Goal: Check status: Check status

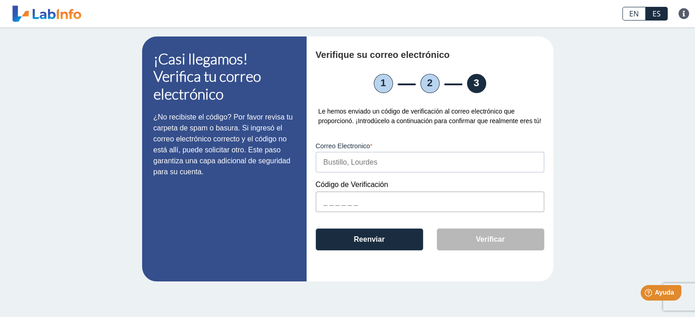
click at [323, 202] on input "text" at bounding box center [430, 202] width 228 height 21
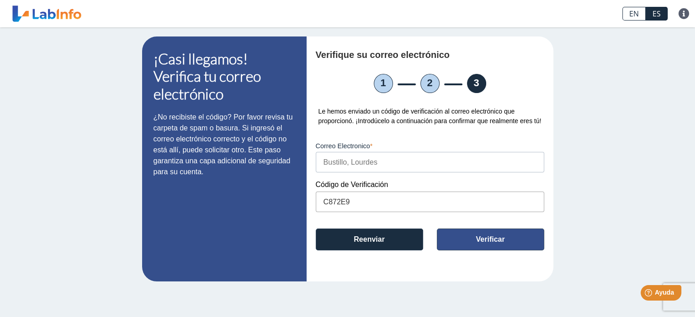
type input "C872E9"
click at [476, 238] on button "Verificar" at bounding box center [490, 240] width 107 height 22
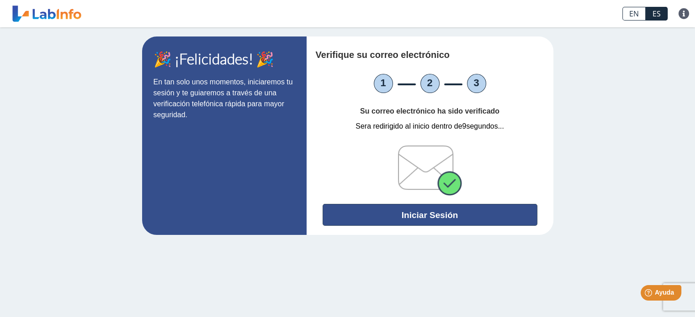
click at [437, 217] on button "Iniciar Sesión" at bounding box center [429, 215] width 215 height 22
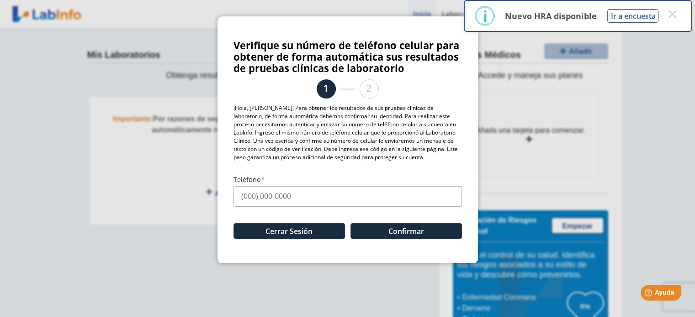
click at [243, 197] on input "Teléfono" at bounding box center [347, 196] width 228 height 21
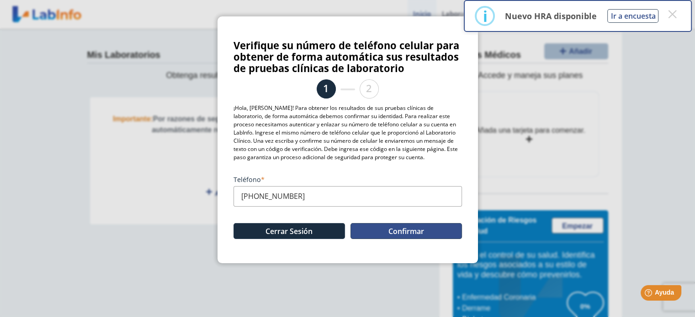
type input "[PHONE_NUMBER]"
click at [408, 233] on button "Confirmar" at bounding box center [405, 231] width 111 height 16
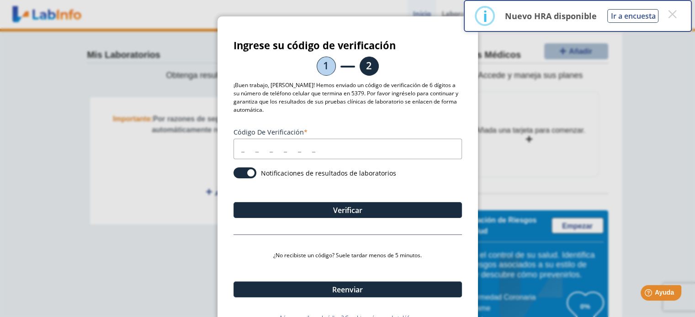
click at [236, 153] on input "Código de verificación" at bounding box center [347, 149] width 228 height 21
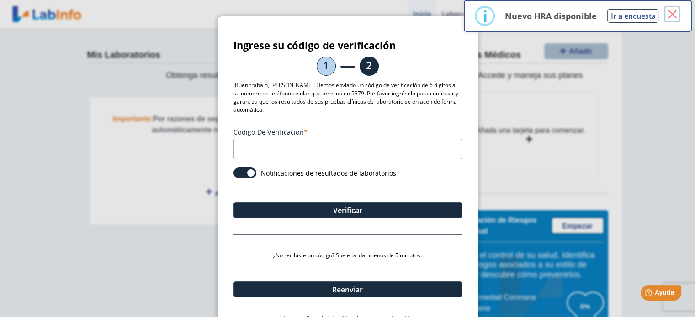
click at [680, 12] on button "×" at bounding box center [671, 14] width 16 height 16
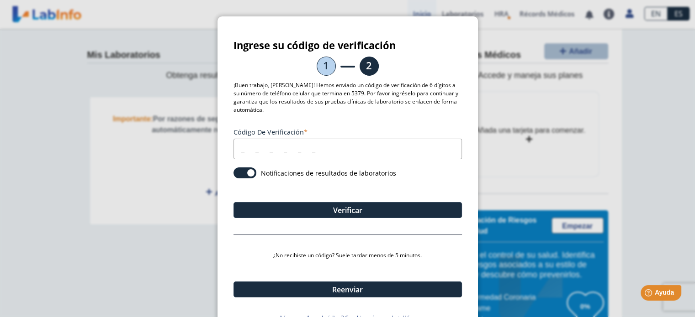
click at [237, 150] on input "Código de verificación" at bounding box center [347, 149] width 228 height 21
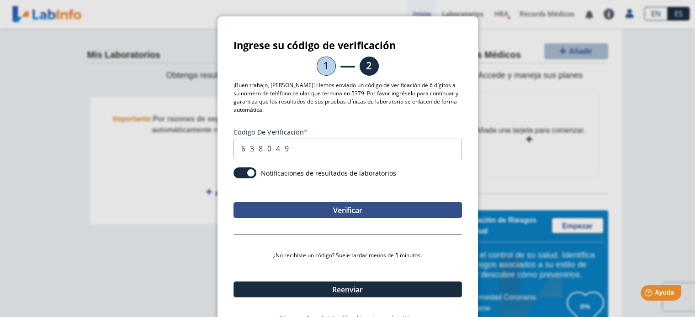
type input "638049"
click at [307, 203] on button "Verificar" at bounding box center [347, 210] width 228 height 16
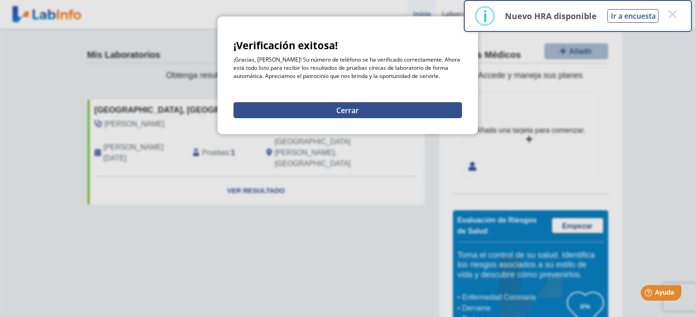
click at [350, 109] on button "Cerrar" at bounding box center [347, 110] width 228 height 16
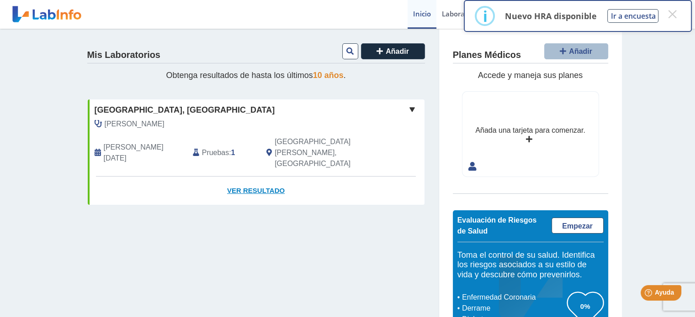
click at [250, 177] on link "Ver Resultado" at bounding box center [256, 191] width 337 height 29
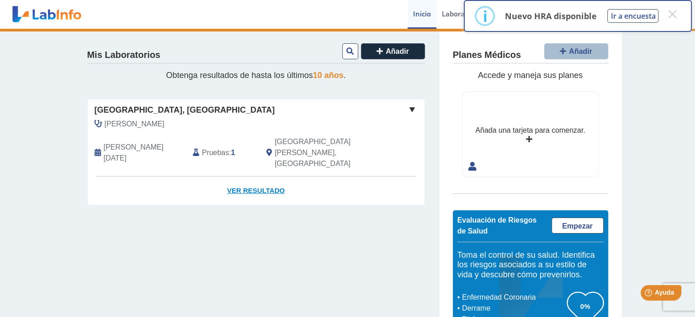
click at [269, 177] on link "Ver Resultado" at bounding box center [256, 191] width 337 height 29
click at [251, 177] on link "Ver Resultado" at bounding box center [256, 191] width 337 height 29
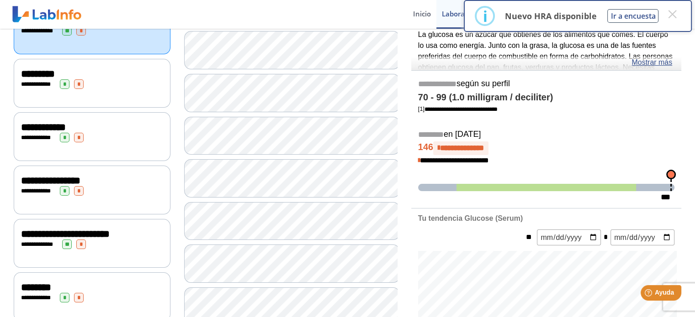
scroll to position [183, 0]
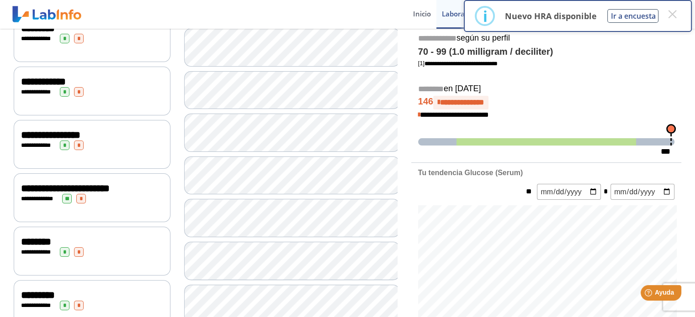
click at [110, 184] on span "**********" at bounding box center [65, 189] width 89 height 10
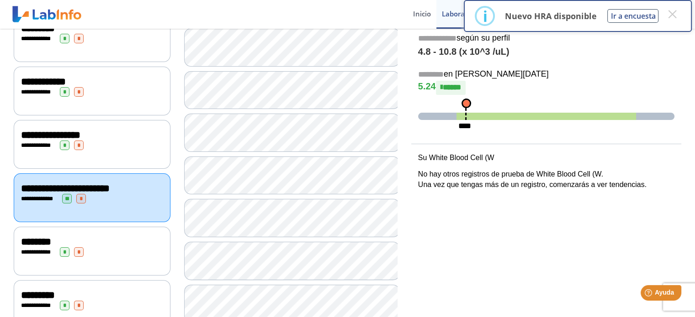
click at [33, 184] on span "**********" at bounding box center [65, 189] width 89 height 10
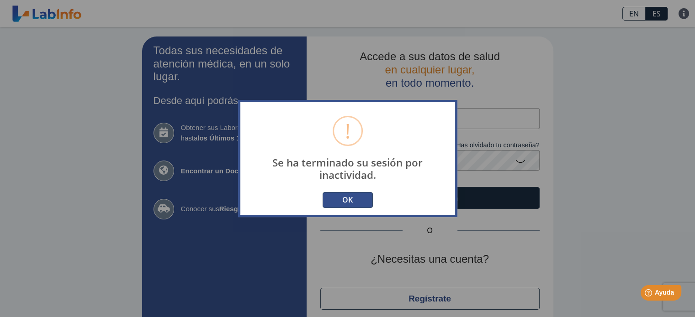
click at [362, 201] on button "OK" at bounding box center [347, 200] width 50 height 16
